Goal: Navigation & Orientation: Go to known website

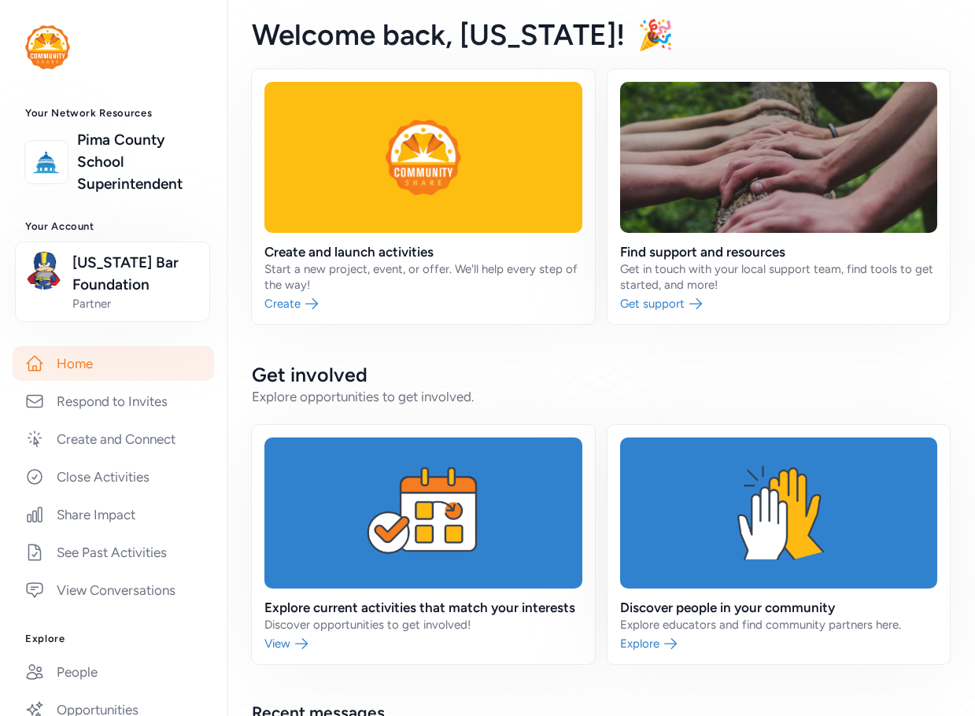
click at [69, 47] on img at bounding box center [47, 47] width 45 height 44
